Goal: Find specific page/section: Find specific page/section

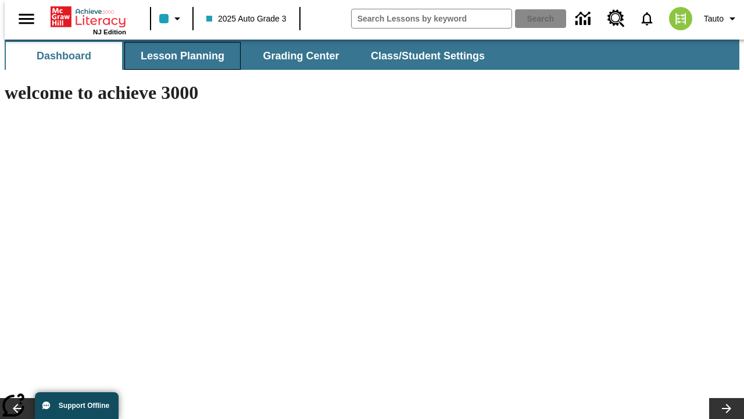
click at [178, 56] on span "Lesson Planning" at bounding box center [183, 55] width 84 height 13
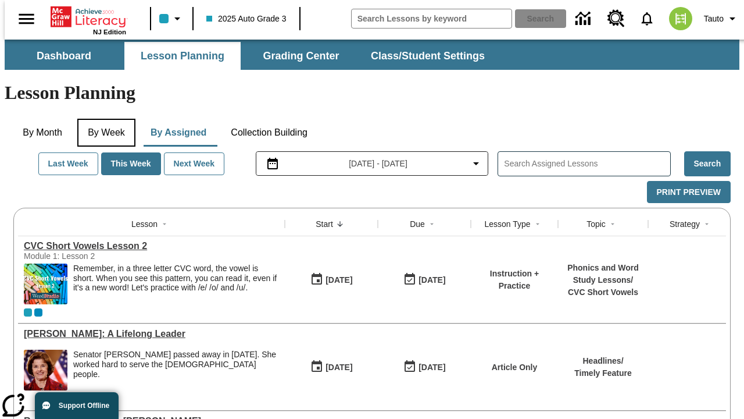
click at [104, 119] on button "By Week" at bounding box center [106, 133] width 58 height 28
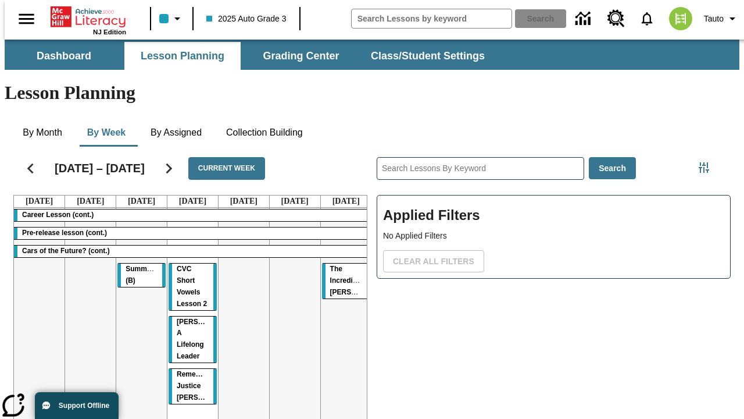
scroll to position [0, 5]
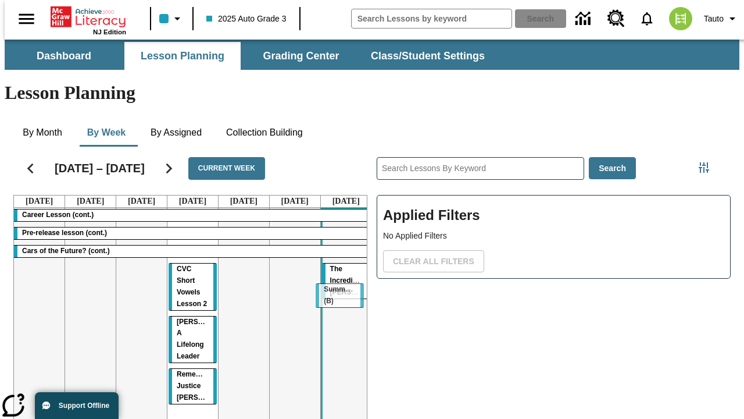
drag, startPoint x: 138, startPoint y: 225, endPoint x: 341, endPoint y: 289, distance: 212.7
click at [341, 289] on tr "Career Lesson (cont.) Pre-release lesson (cont.) Cars of the Future? (cont.) Su…" at bounding box center [193, 333] width 358 height 251
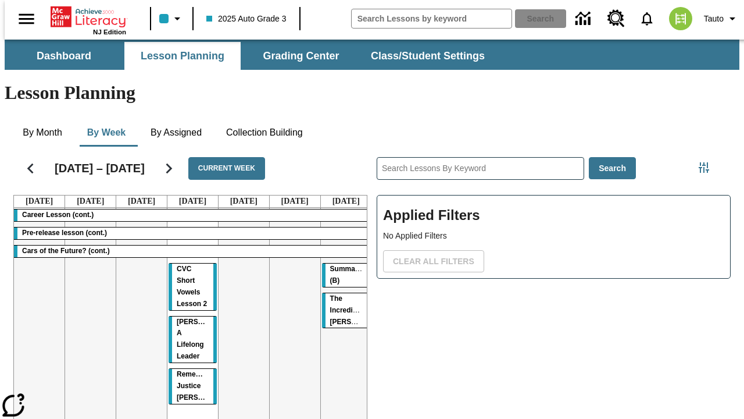
click at [342, 265] on span "Summarizing (B)" at bounding box center [352, 275] width 44 height 20
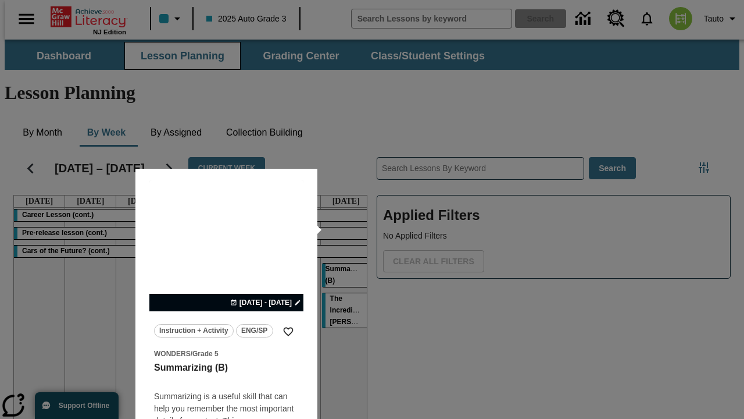
scroll to position [41, 0]
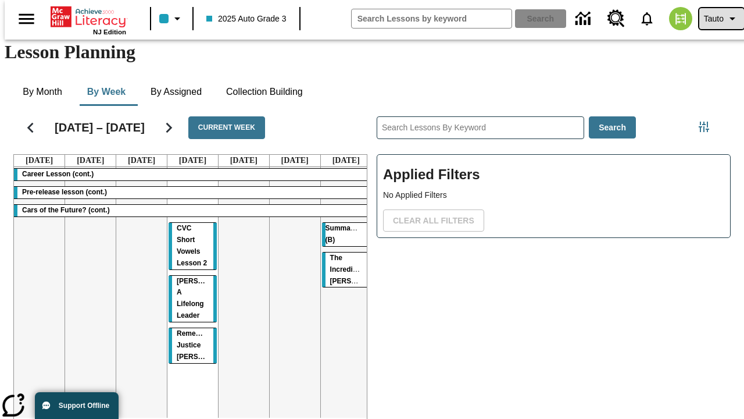
click at [716, 19] on span "Tauto" at bounding box center [714, 19] width 20 height 12
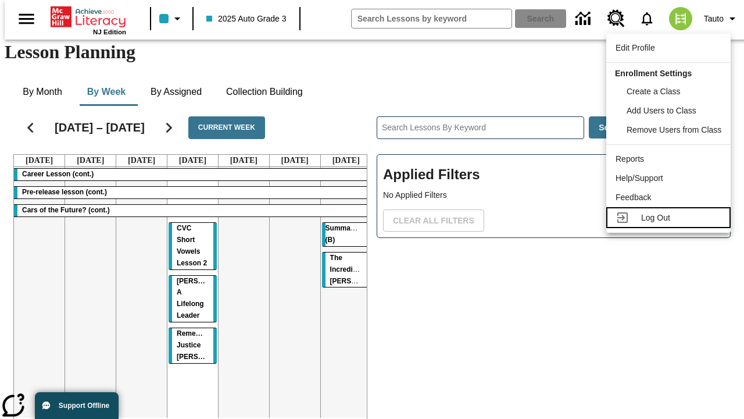
click at [670, 217] on span "Log Out" at bounding box center [655, 217] width 29 height 9
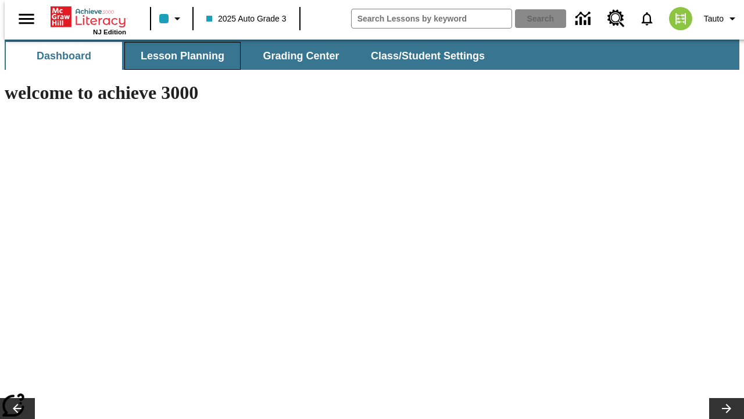
click at [178, 56] on span "Lesson Planning" at bounding box center [183, 55] width 84 height 13
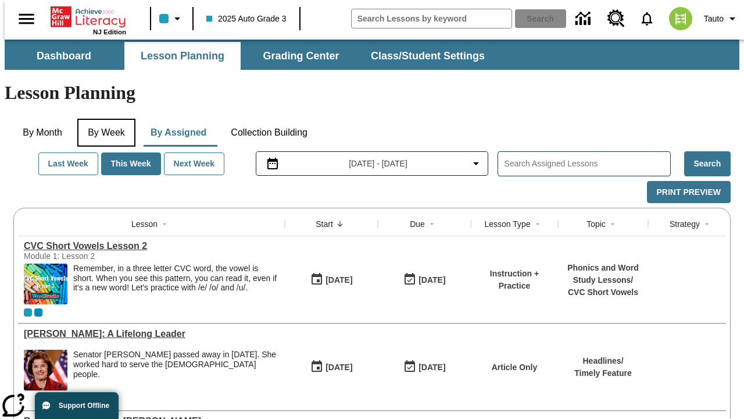
click at [104, 119] on button "By Week" at bounding box center [106, 133] width 58 height 28
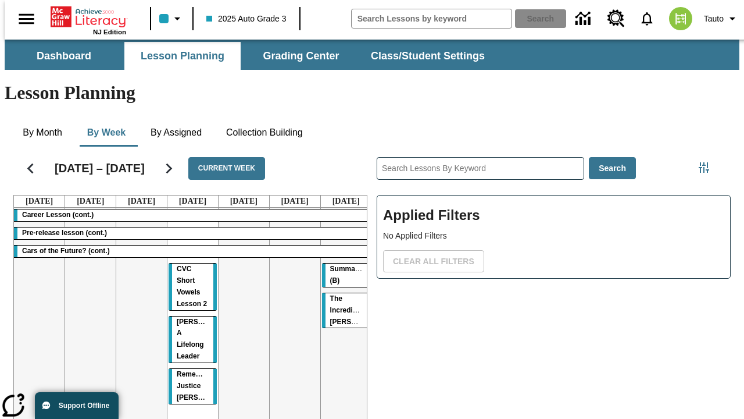
scroll to position [0, 5]
click at [137, 289] on tr "Career Lesson (cont.) Pre-release lesson (cont.) Cars of the Future? (cont.) CV…" at bounding box center [193, 333] width 358 height 251
